Goal: Information Seeking & Learning: Learn about a topic

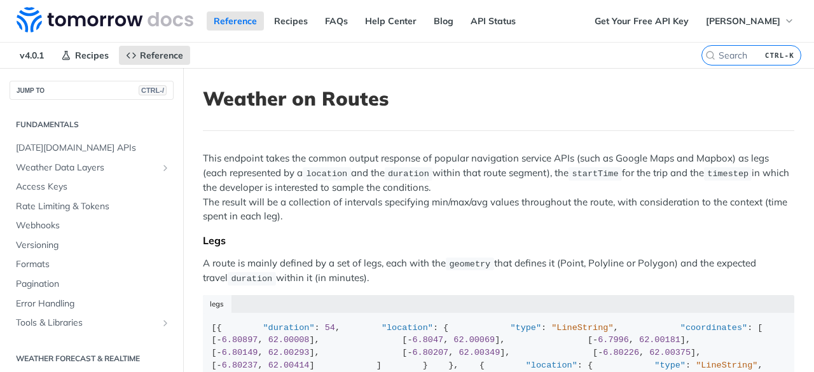
scroll to position [78, 0]
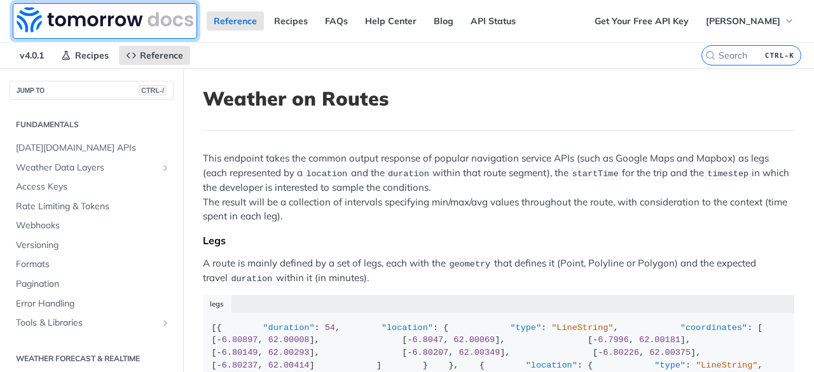
click at [80, 22] on img at bounding box center [105, 19] width 177 height 25
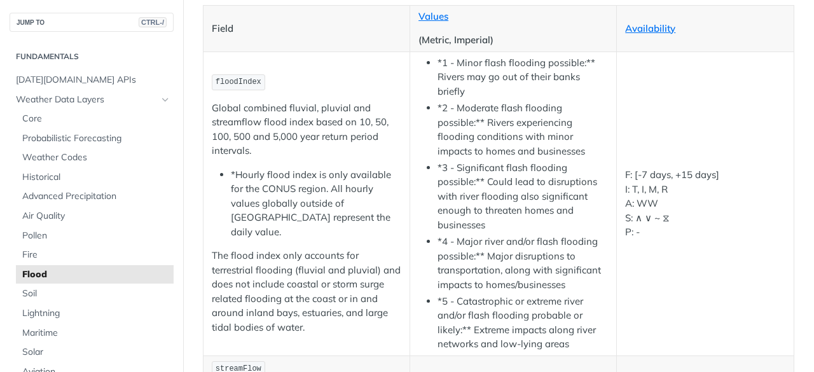
scroll to position [194, 0]
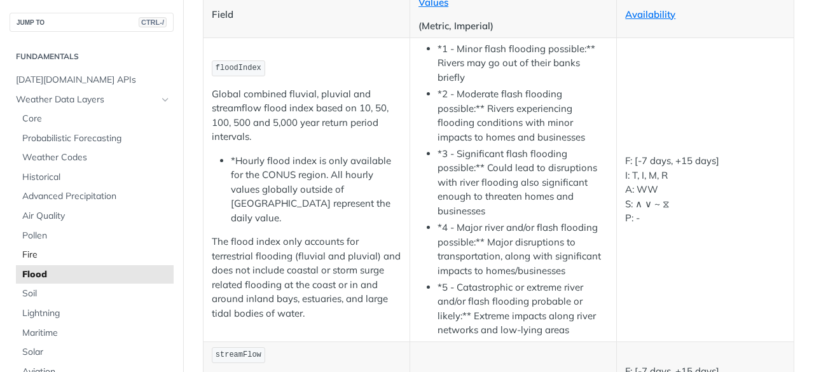
click at [78, 249] on span "Fire" at bounding box center [96, 255] width 148 height 13
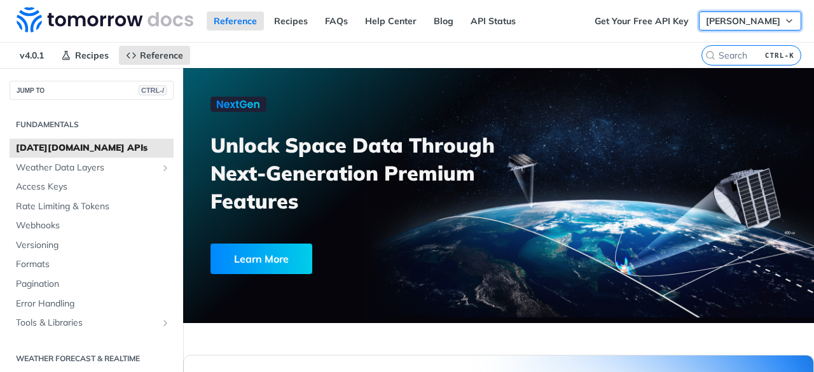
click at [706, 21] on span "Dhavasakthi Sailappan" at bounding box center [743, 20] width 74 height 11
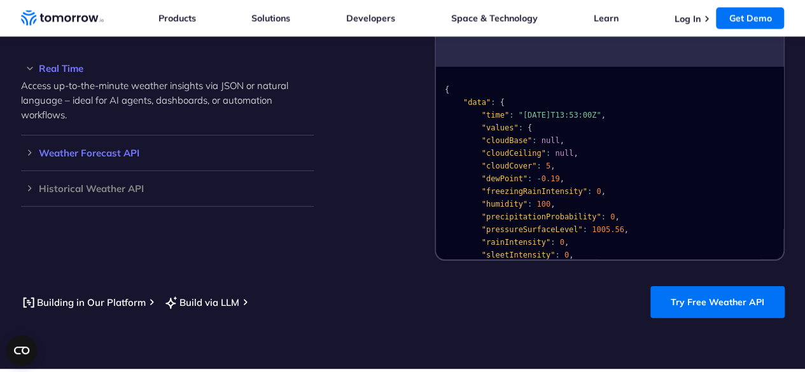
scroll to position [1209, 0]
click at [188, 180] on div "Historical Weather API Optimize your operations with access to hourly and daily…" at bounding box center [167, 189] width 293 height 36
click at [81, 188] on h3 "Historical Weather API" at bounding box center [167, 189] width 293 height 10
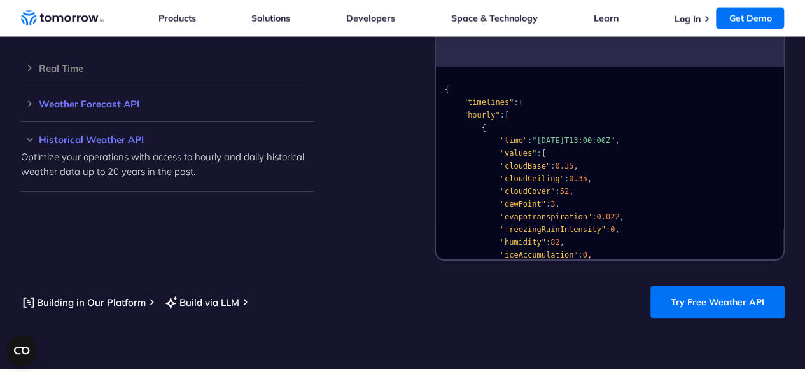
click at [110, 108] on h3 "Weather Forecast API" at bounding box center [167, 104] width 293 height 10
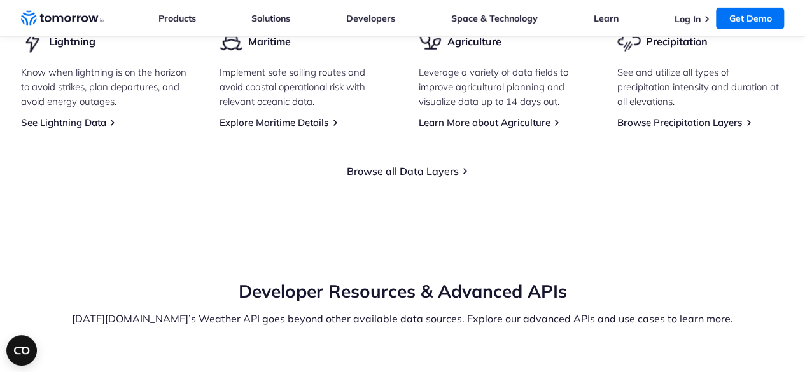
scroll to position [2073, 0]
click at [411, 176] on link "Browse all Data Layers" at bounding box center [403, 170] width 112 height 13
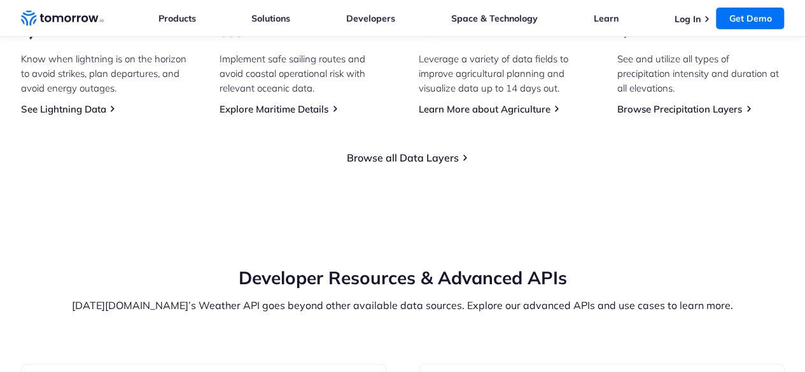
scroll to position [2073, 0]
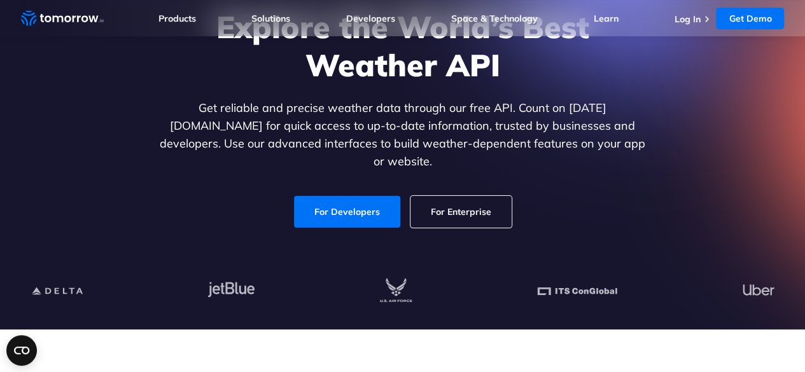
scroll to position [132, 0]
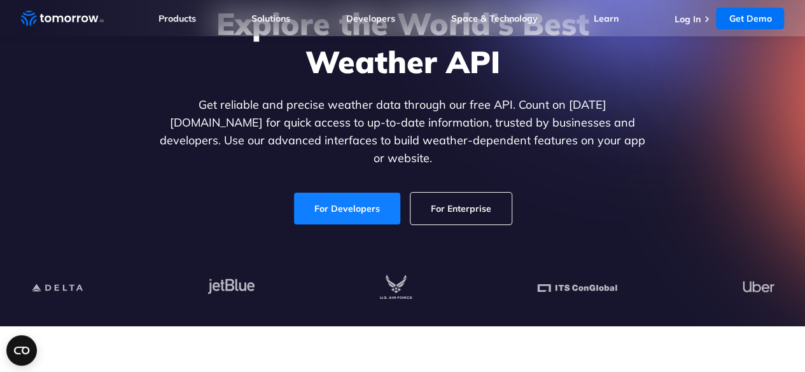
click at [389, 193] on link "For Developers" at bounding box center [347, 209] width 106 height 32
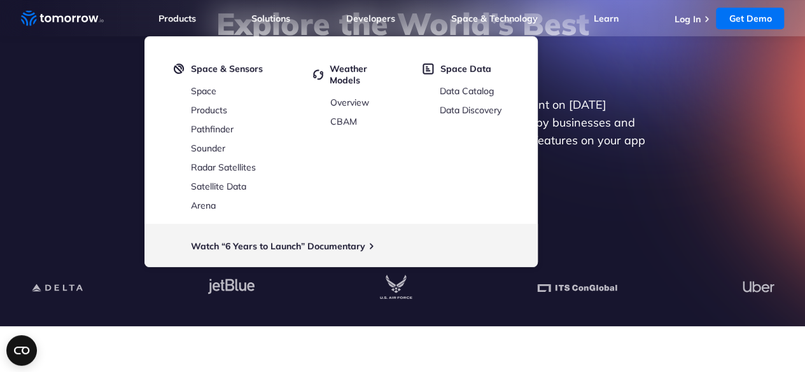
click at [70, 167] on div "Explore the World’s Best Weather API Get reliable and precise weather data thro…" at bounding box center [403, 115] width 784 height 270
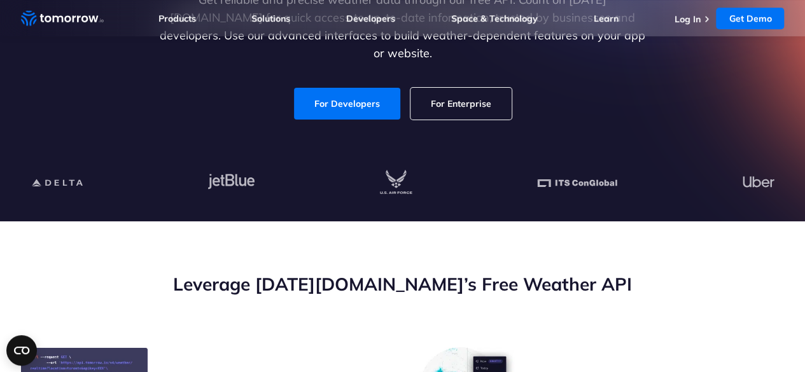
scroll to position [0, 0]
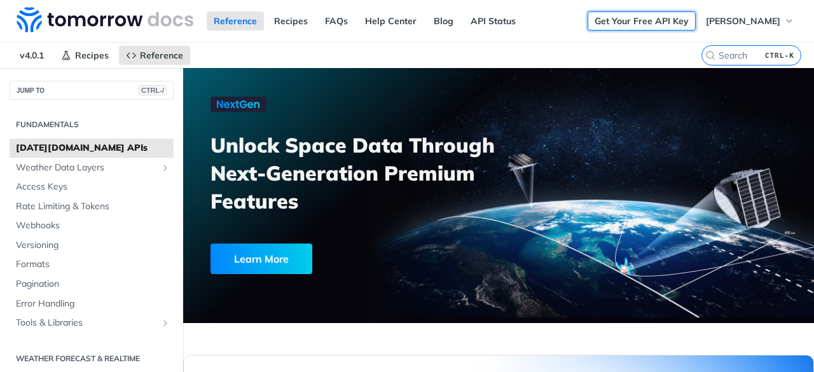
click at [617, 24] on link "Get Your Free API Key" at bounding box center [642, 20] width 108 height 19
